Goal: Transaction & Acquisition: Purchase product/service

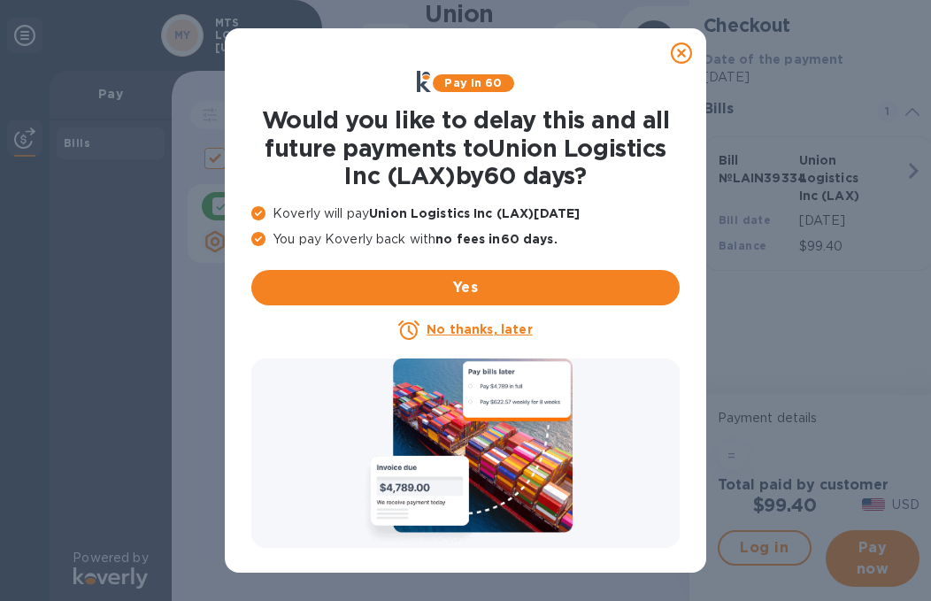
click at [688, 48] on icon at bounding box center [681, 52] width 21 height 21
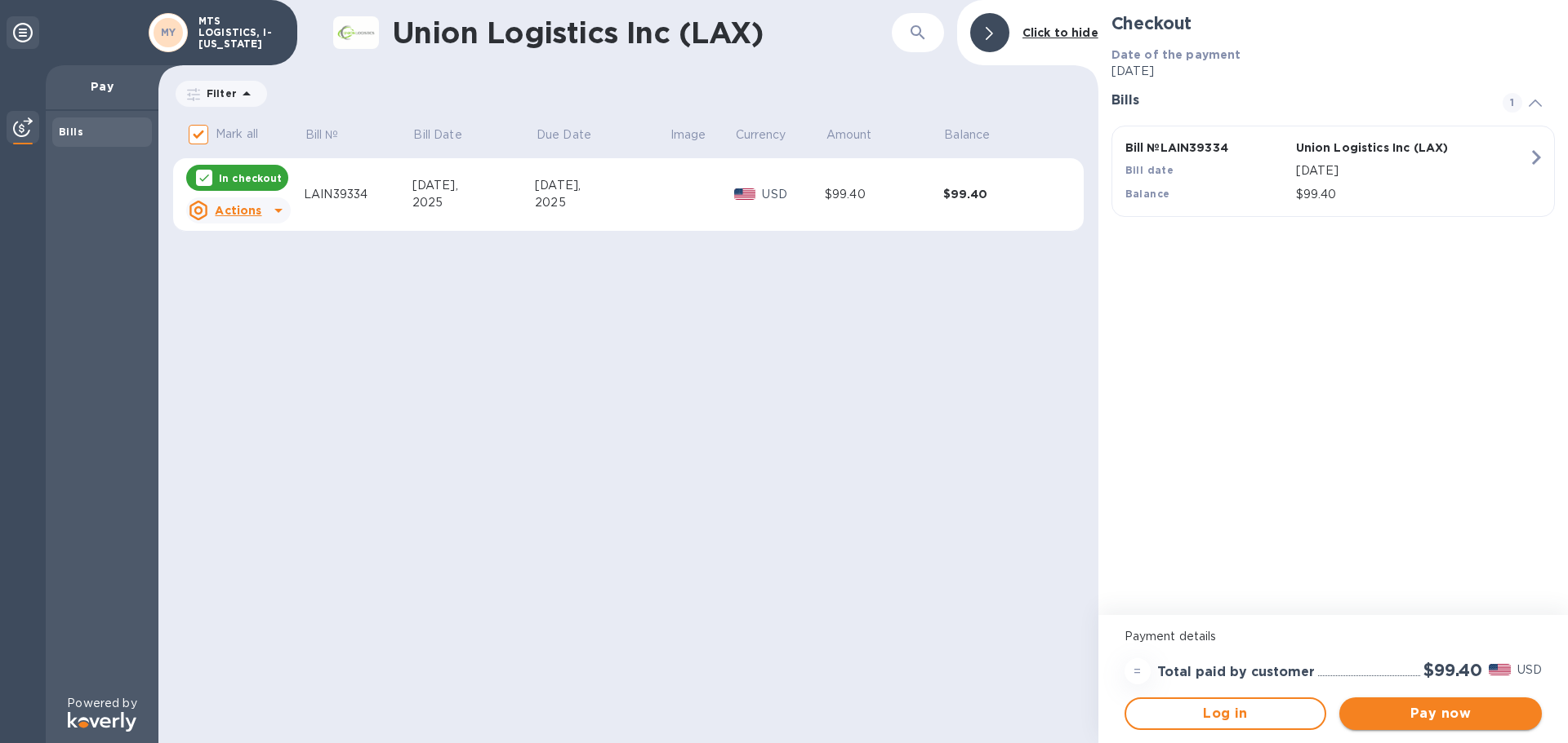
click at [858, 553] on button "Pay now" at bounding box center [1441, 714] width 203 height 32
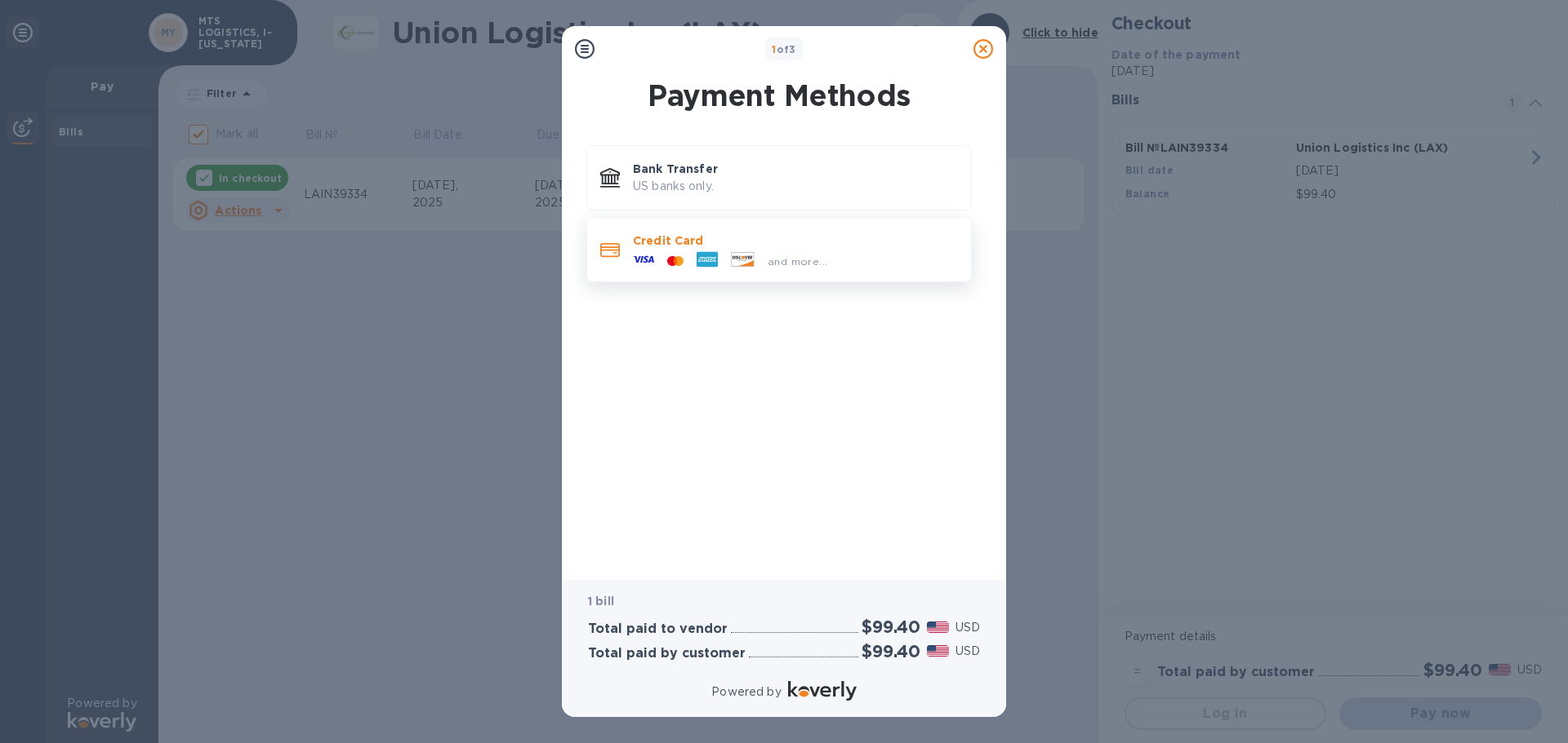
click at [659, 247] on p "Credit Card" at bounding box center [795, 241] width 325 height 17
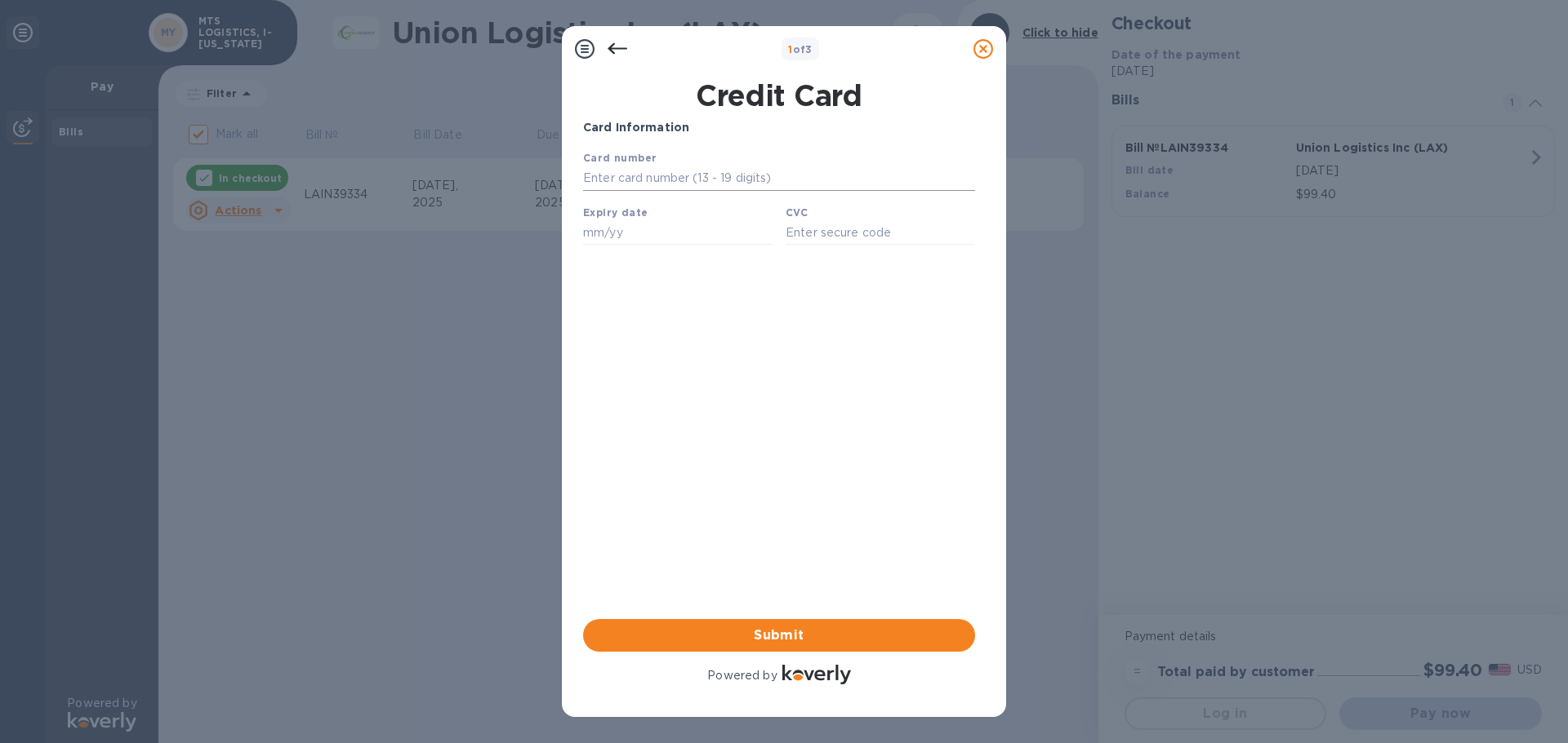
click at [599, 178] on input "text" at bounding box center [778, 179] width 392 height 25
type input "4147"
type input "12/29"
type input "497"
drag, startPoint x: 624, startPoint y: 177, endPoint x: 656, endPoint y: 181, distance: 32.2
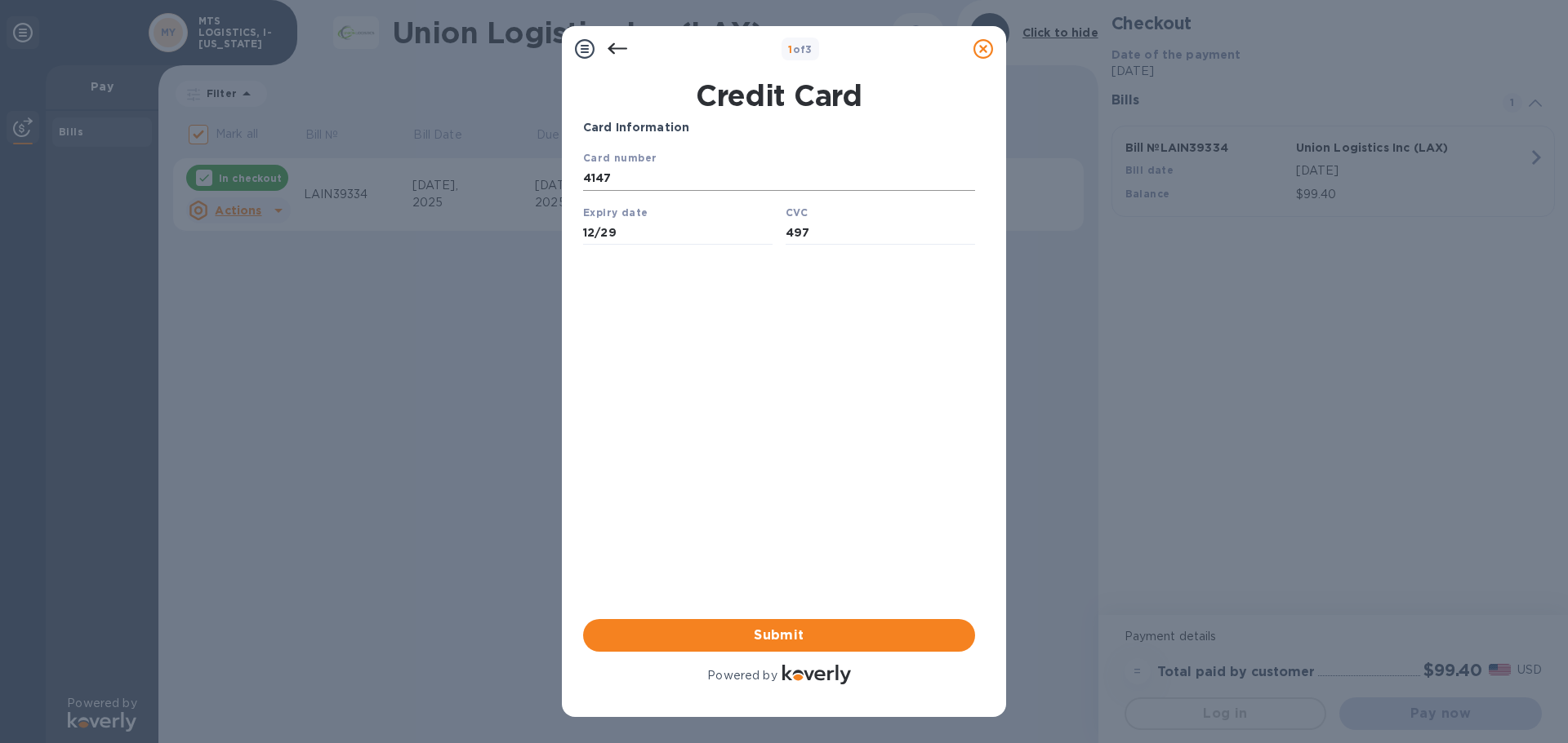
click at [624, 177] on input "4147" at bounding box center [778, 179] width 392 height 25
type input "[CREDIT_CARD_NUMBER]"
click at [765, 553] on span "Submit" at bounding box center [778, 635] width 366 height 19
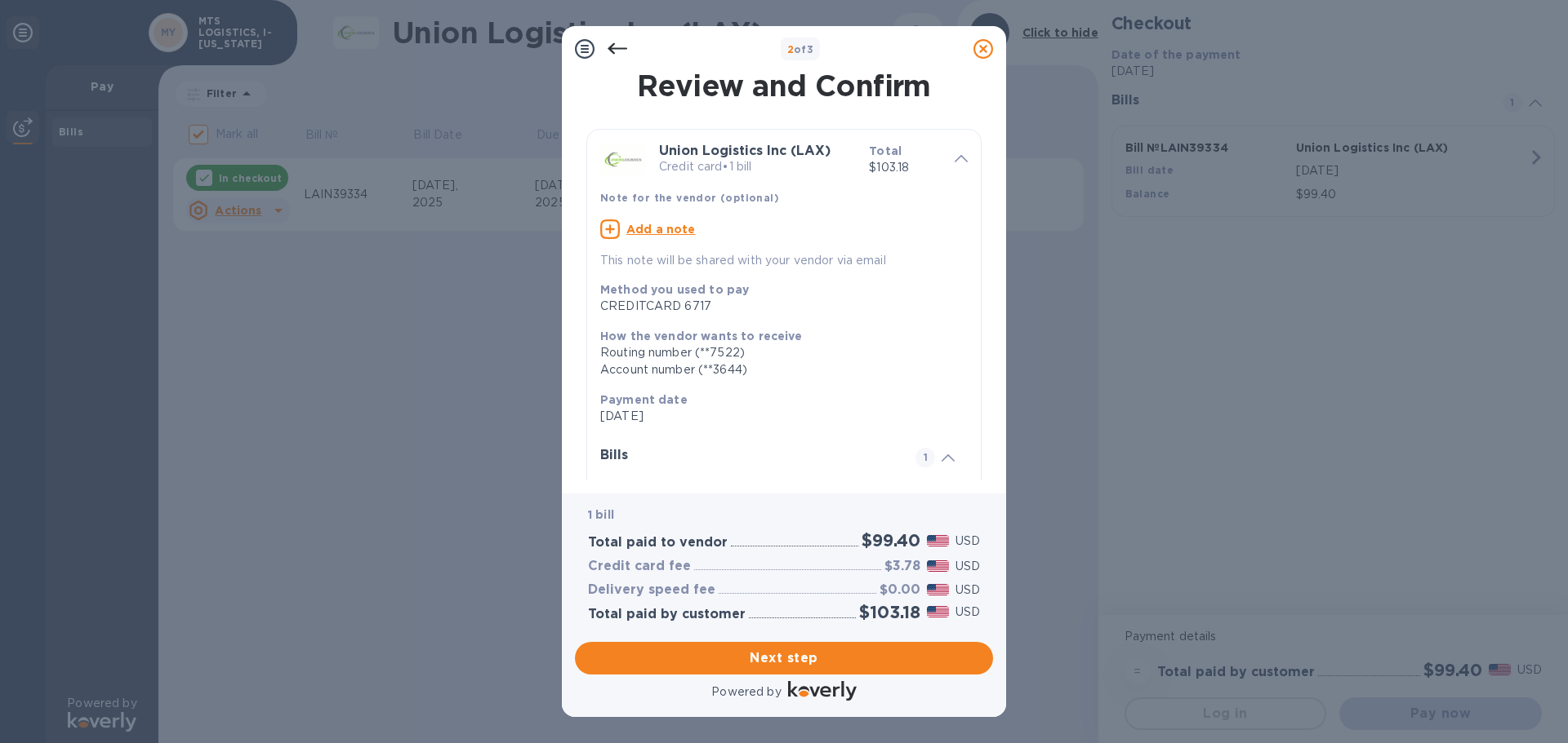
drag, startPoint x: 793, startPoint y: 655, endPoint x: 839, endPoint y: 515, distance: 147.4
click at [793, 553] on span "Next step" at bounding box center [783, 658] width 392 height 19
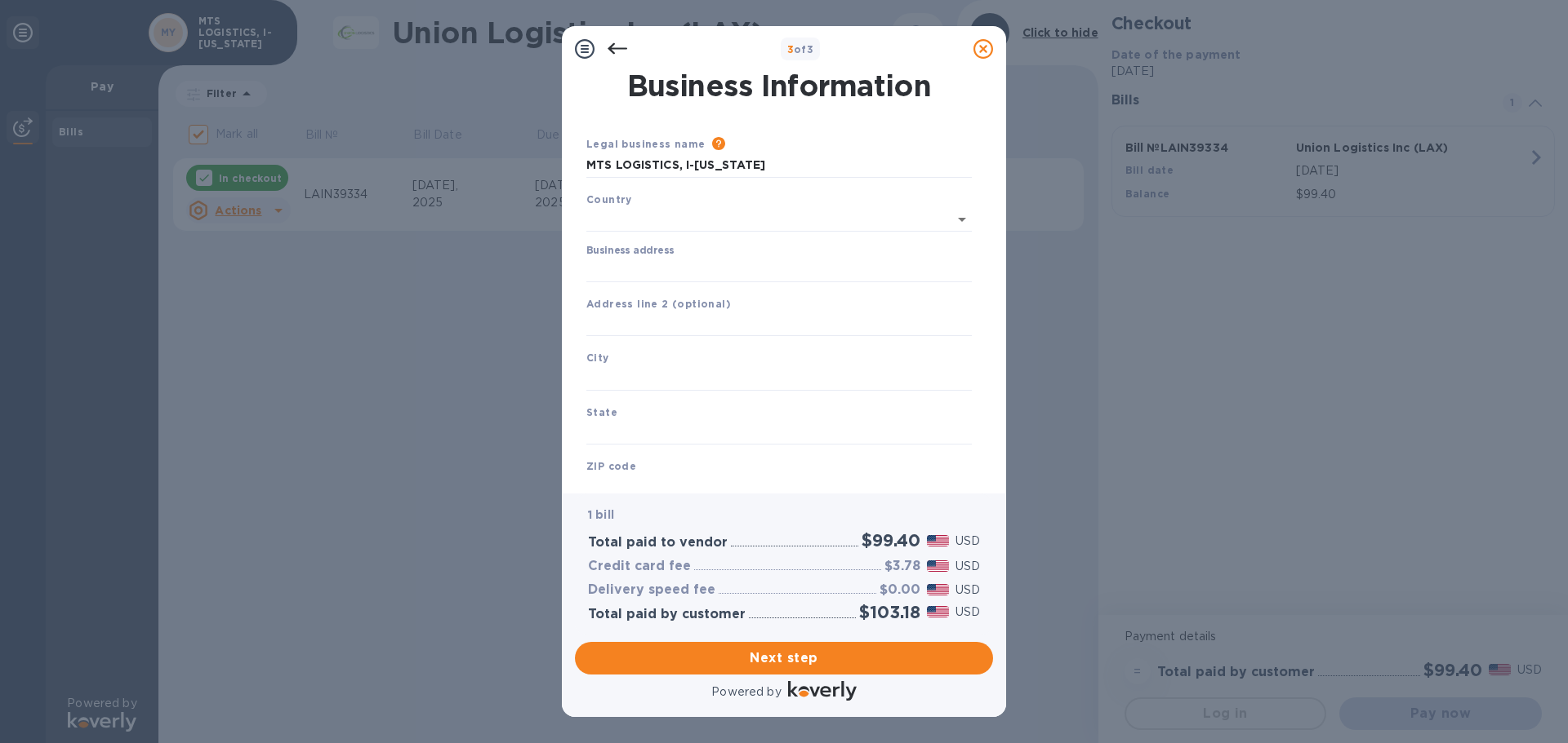
type input "[GEOGRAPHIC_DATA]"
click at [636, 270] on input "Business address" at bounding box center [779, 266] width 386 height 25
type input "[STREET_ADDRESS]"
click at [636, 319] on input "text" at bounding box center [779, 322] width 386 height 25
type input "s"
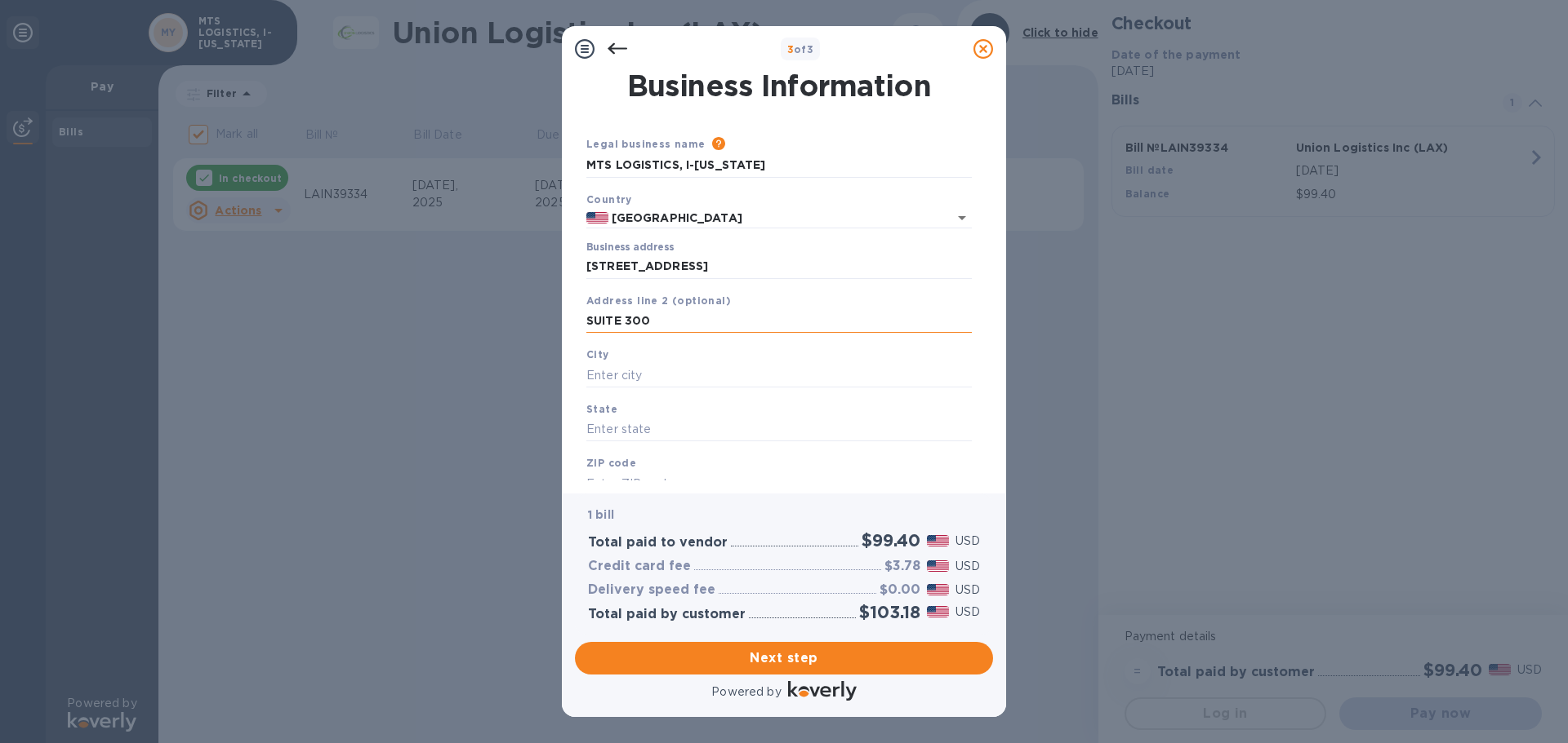
type input "SUITE 300"
type input "[US_STATE]"
type input "NY"
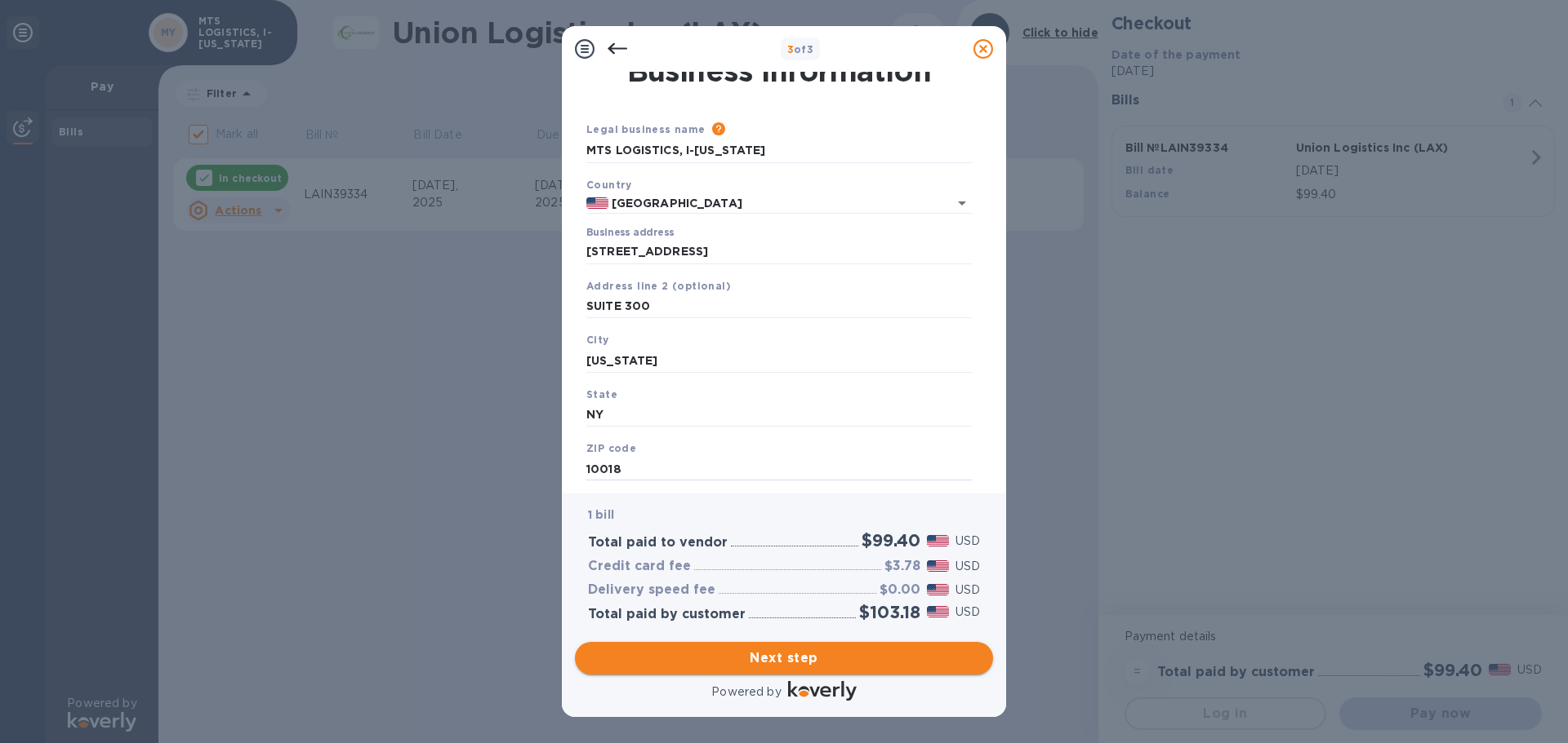
type input "10018"
click at [777, 553] on span "Next step" at bounding box center [783, 658] width 392 height 19
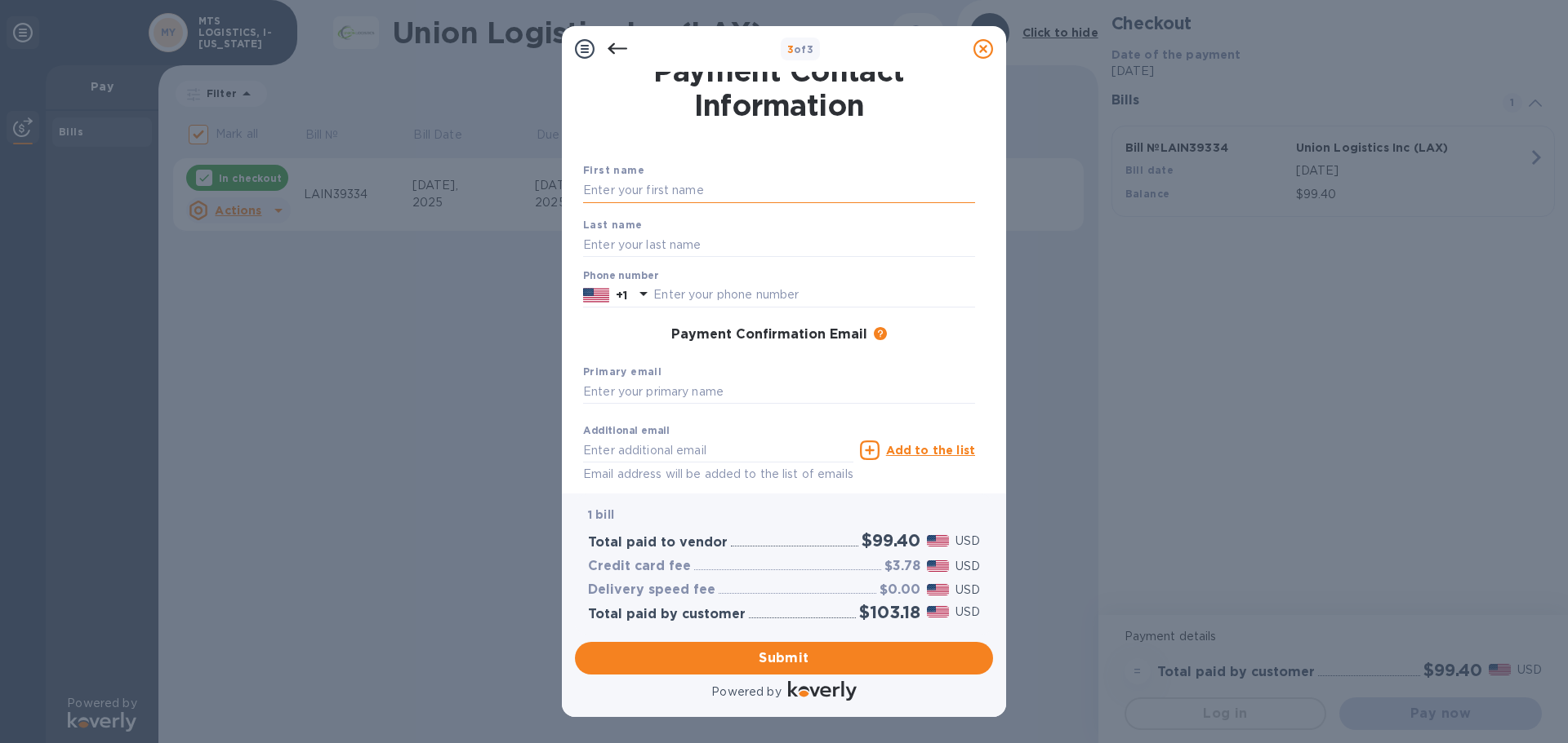
click at [628, 187] on input "text" at bounding box center [778, 191] width 392 height 25
type input "SEDAT"
type input "SALA"
type input "2125943117"
click at [631, 391] on input "text" at bounding box center [778, 393] width 392 height 25
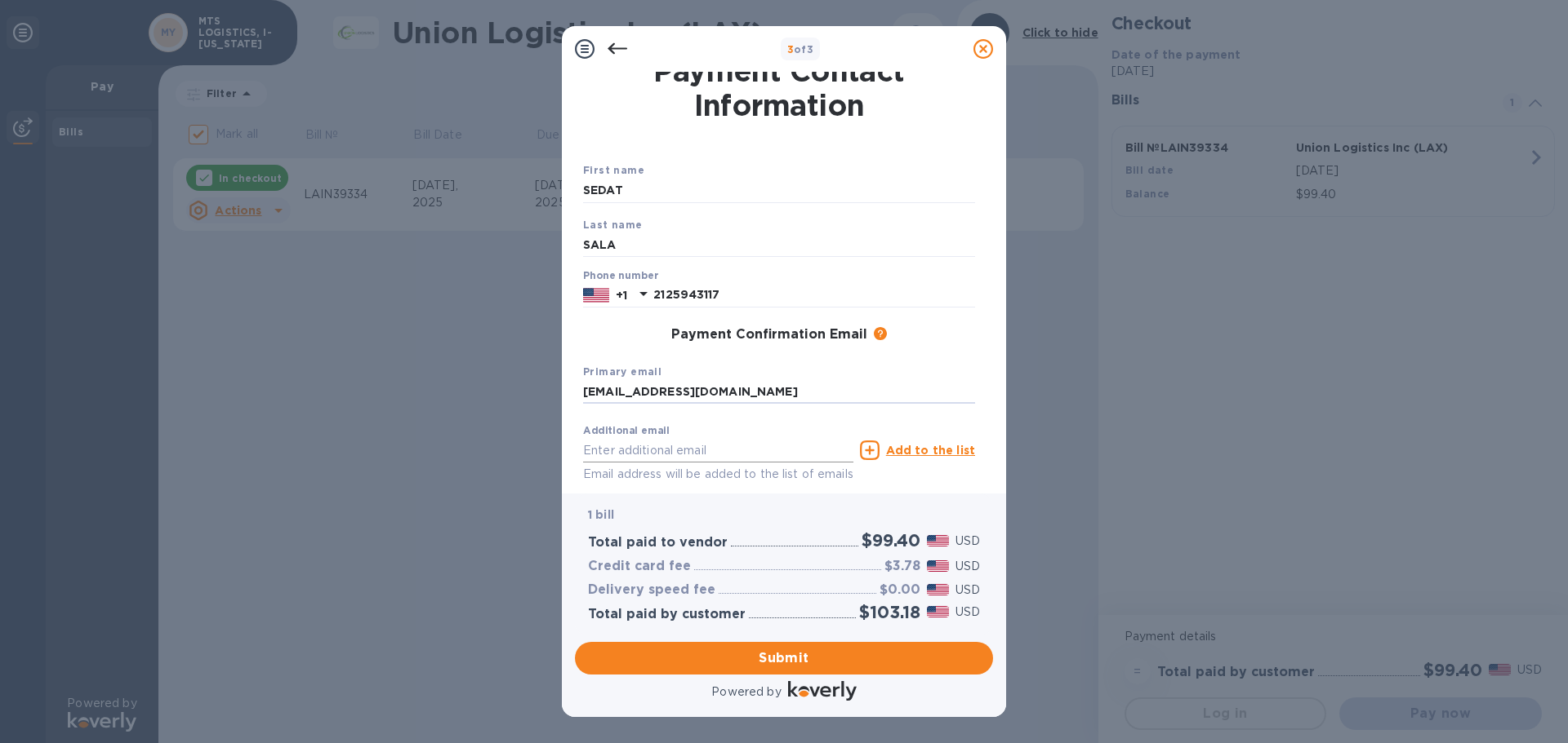
type input "[EMAIL_ADDRESS][DOMAIN_NAME]"
click at [644, 452] on input "text" at bounding box center [718, 450] width 270 height 25
type input "[PERSON_NAME][EMAIL_ADDRESS][DOMAIN_NAME]"
drag, startPoint x: 788, startPoint y: 652, endPoint x: 817, endPoint y: 634, distance: 34.1
click at [788, 553] on span "Submit" at bounding box center [783, 658] width 392 height 19
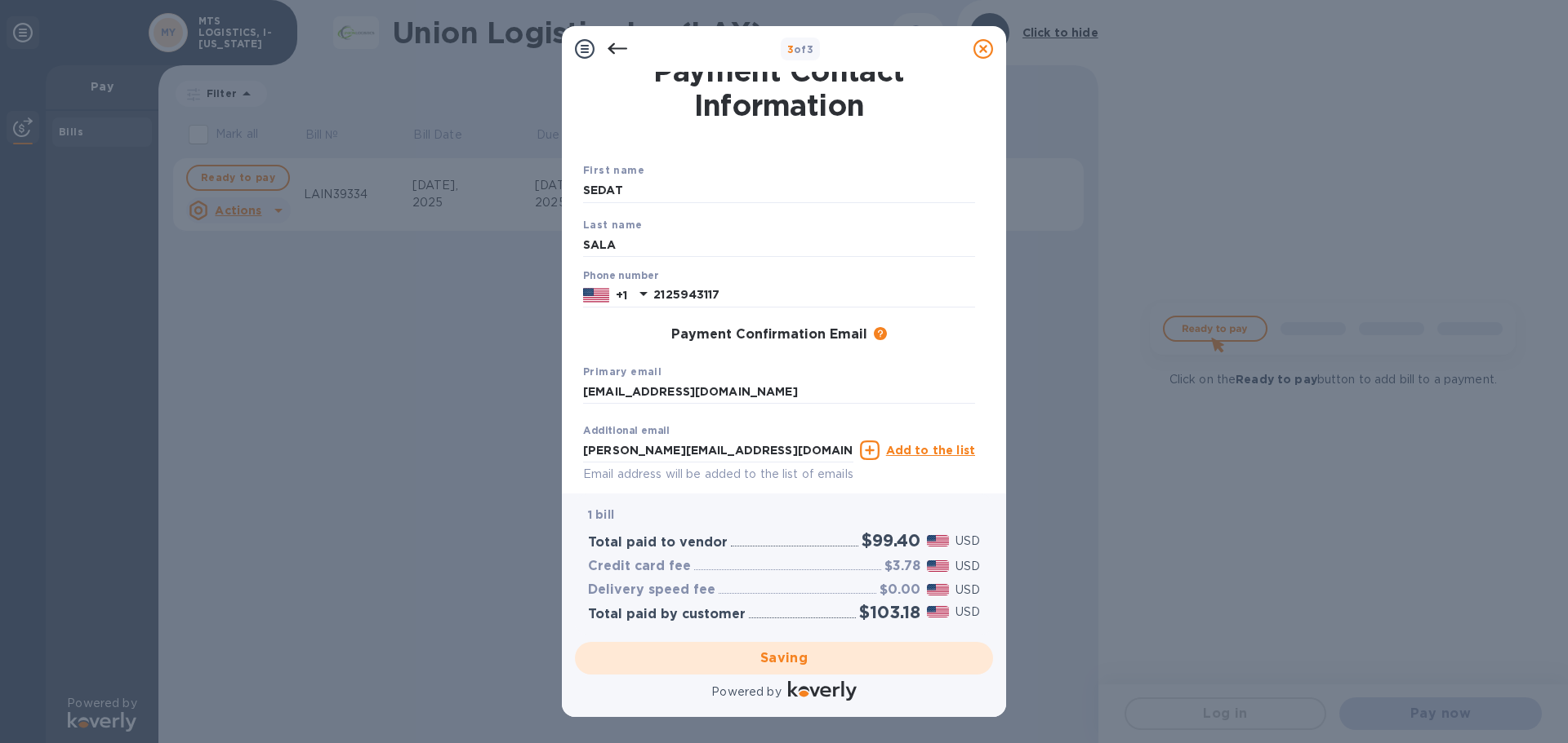
checkbox input "false"
